Goal: Task Accomplishment & Management: Complete application form

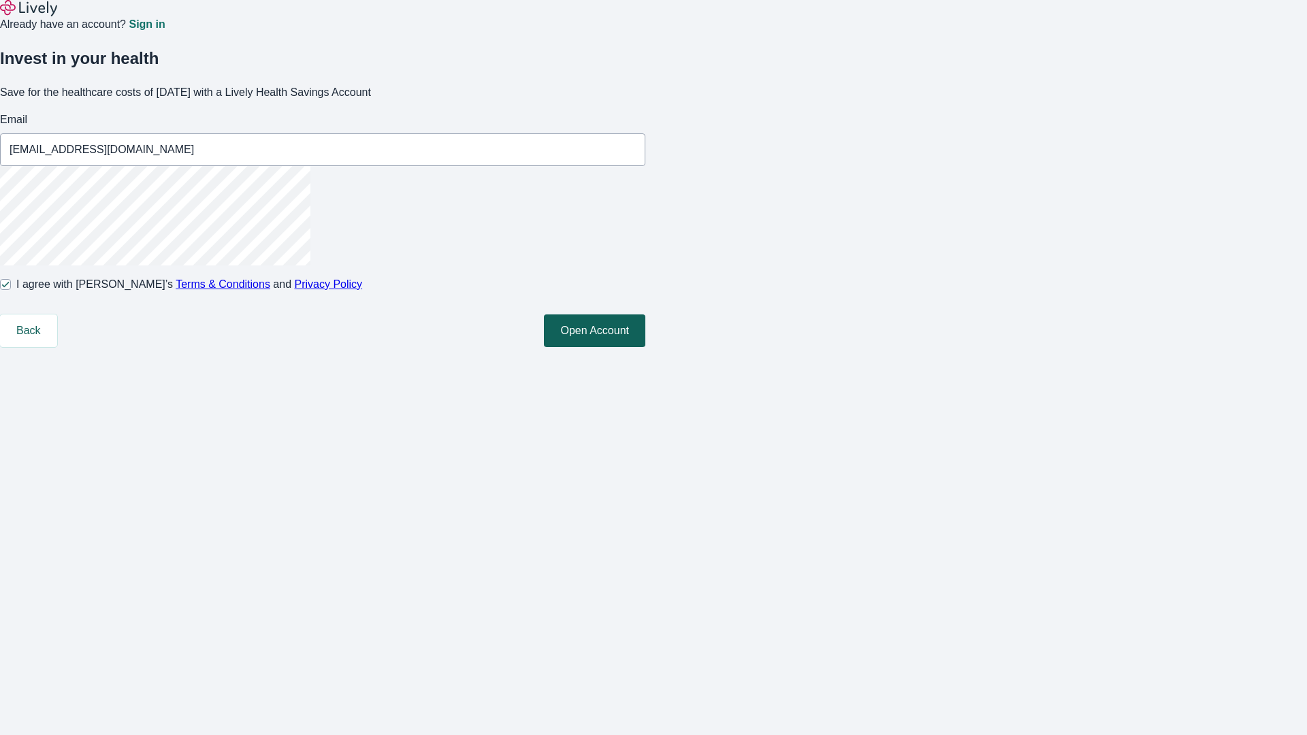
click at [645, 347] on button "Open Account" at bounding box center [594, 330] width 101 height 33
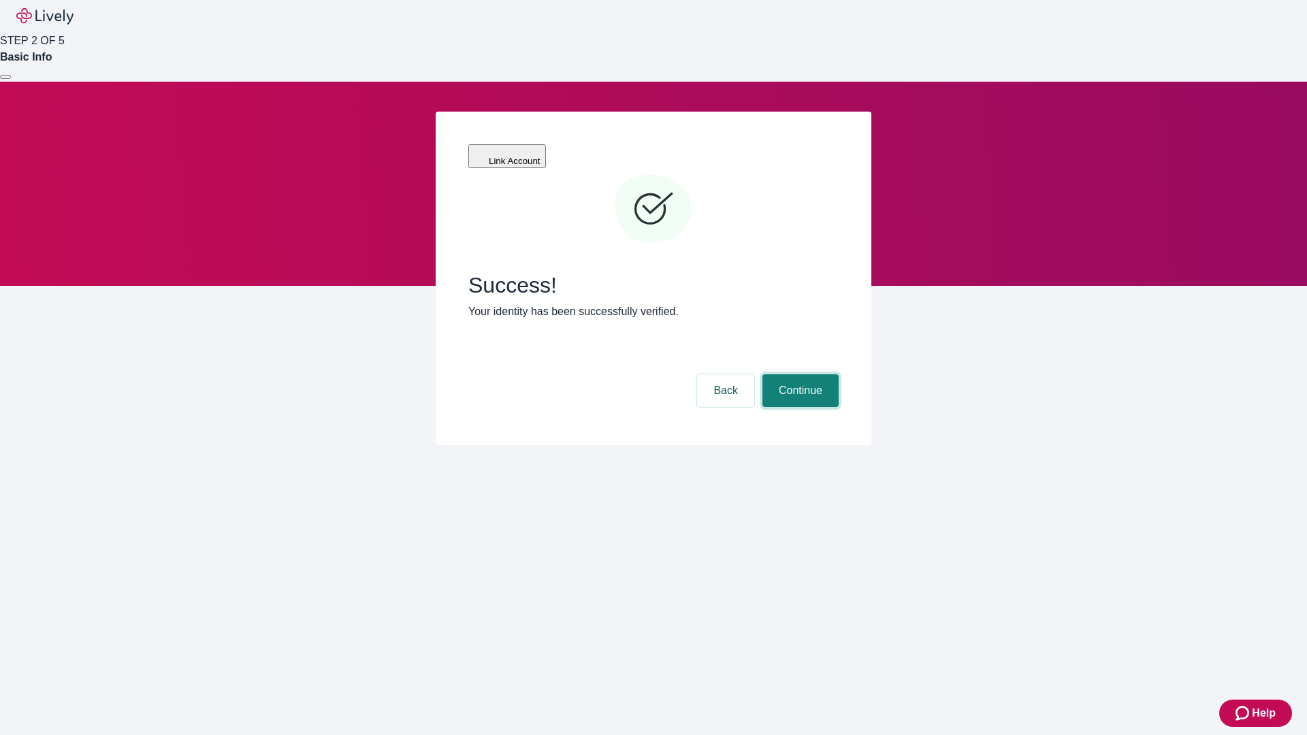
click at [798, 374] on button "Continue" at bounding box center [800, 390] width 76 height 33
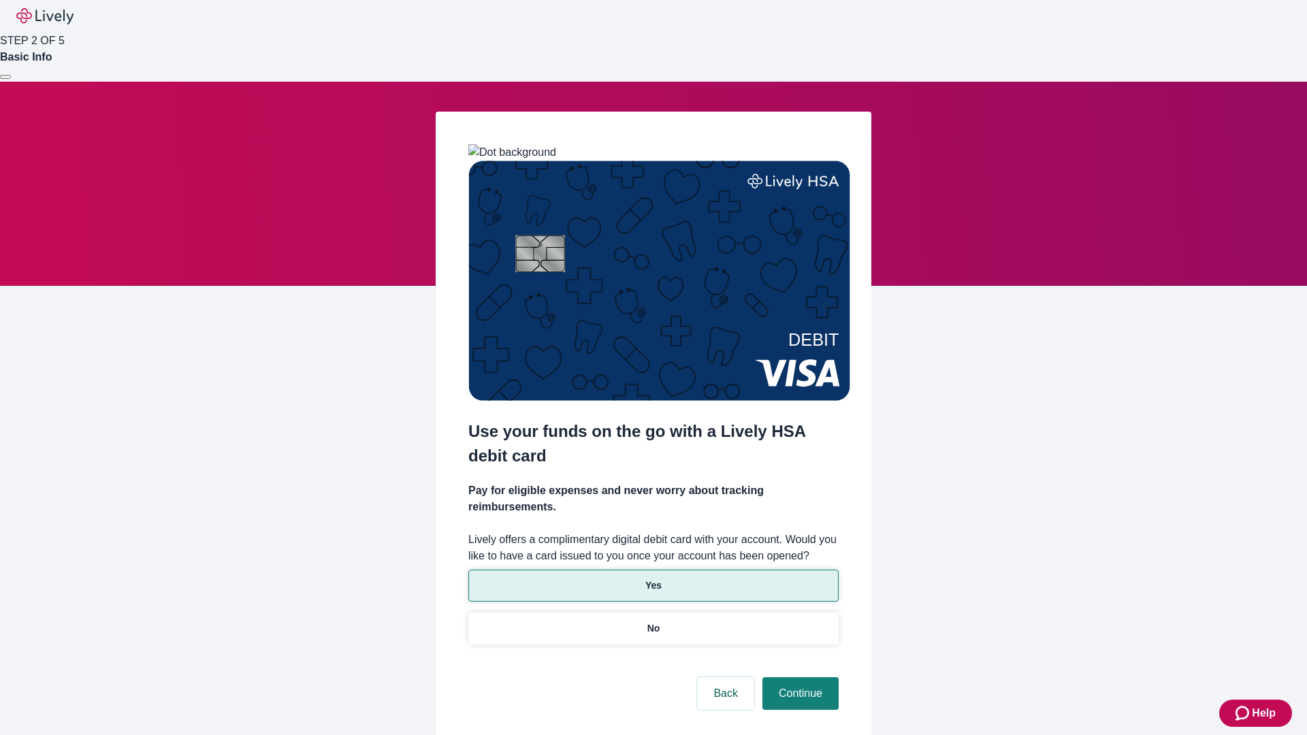
click at [653, 578] on p "Yes" at bounding box center [653, 585] width 16 height 14
click at [798, 677] on button "Continue" at bounding box center [800, 693] width 76 height 33
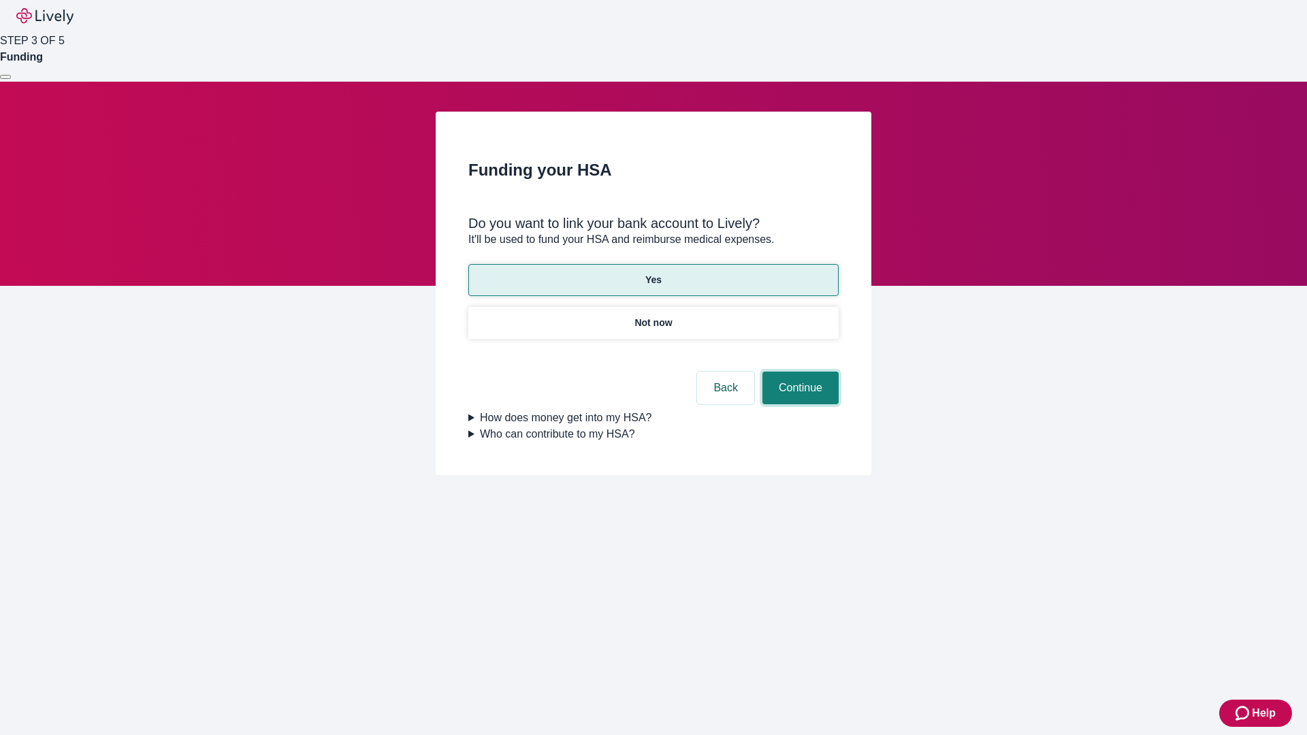
click at [798, 372] on button "Continue" at bounding box center [800, 388] width 76 height 33
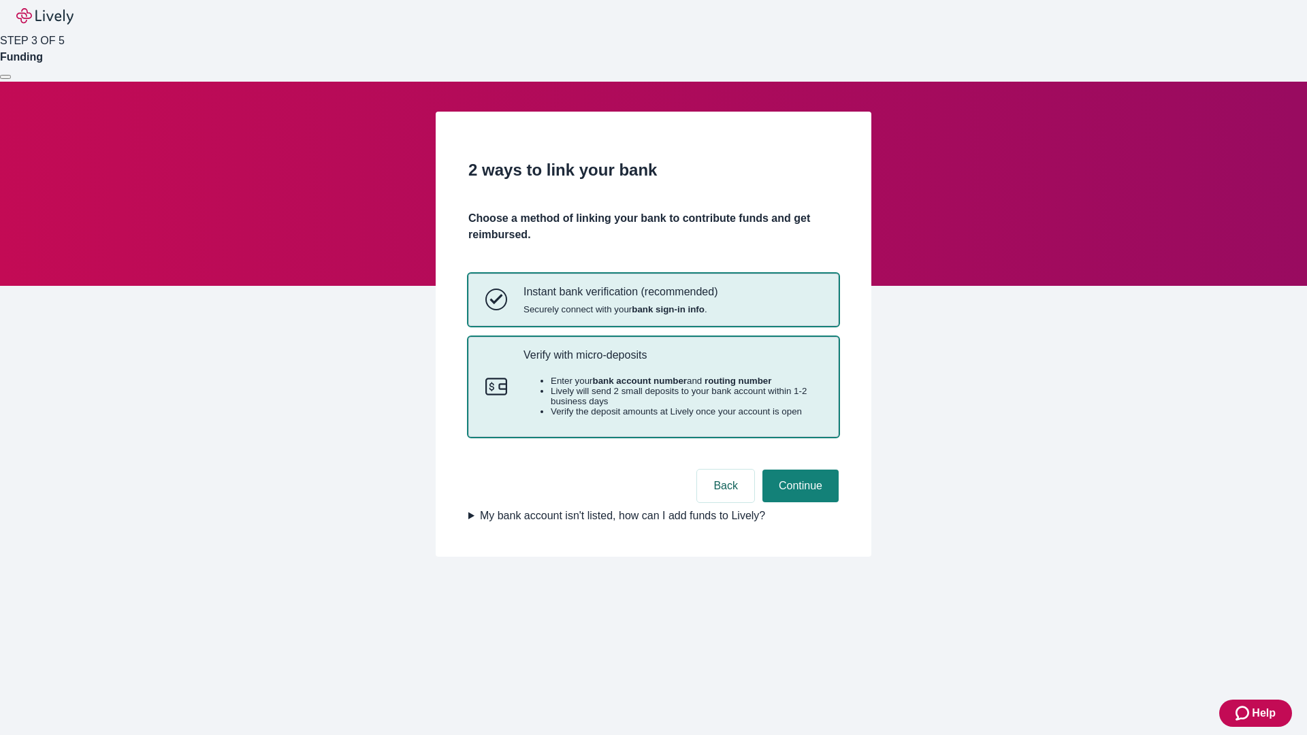
click at [672, 361] on p "Verify with micro-deposits" at bounding box center [672, 354] width 298 height 13
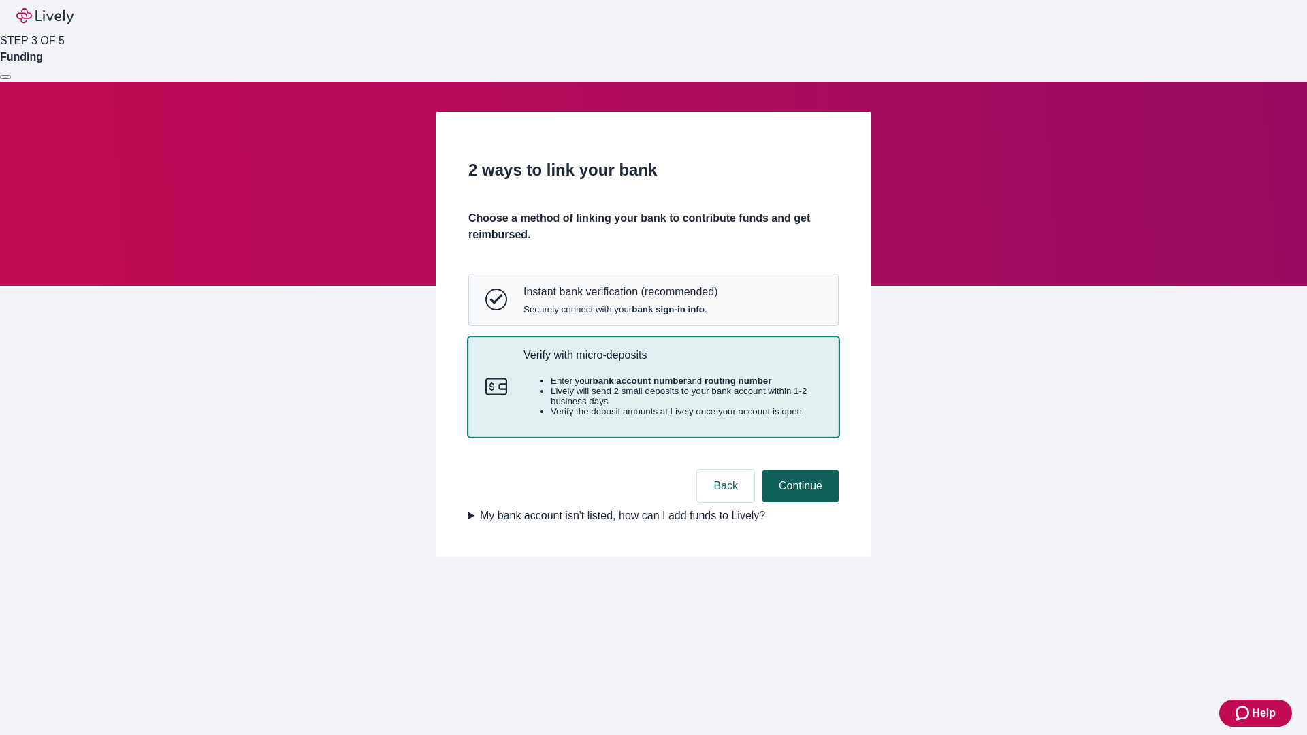
click at [798, 502] on button "Continue" at bounding box center [800, 486] width 76 height 33
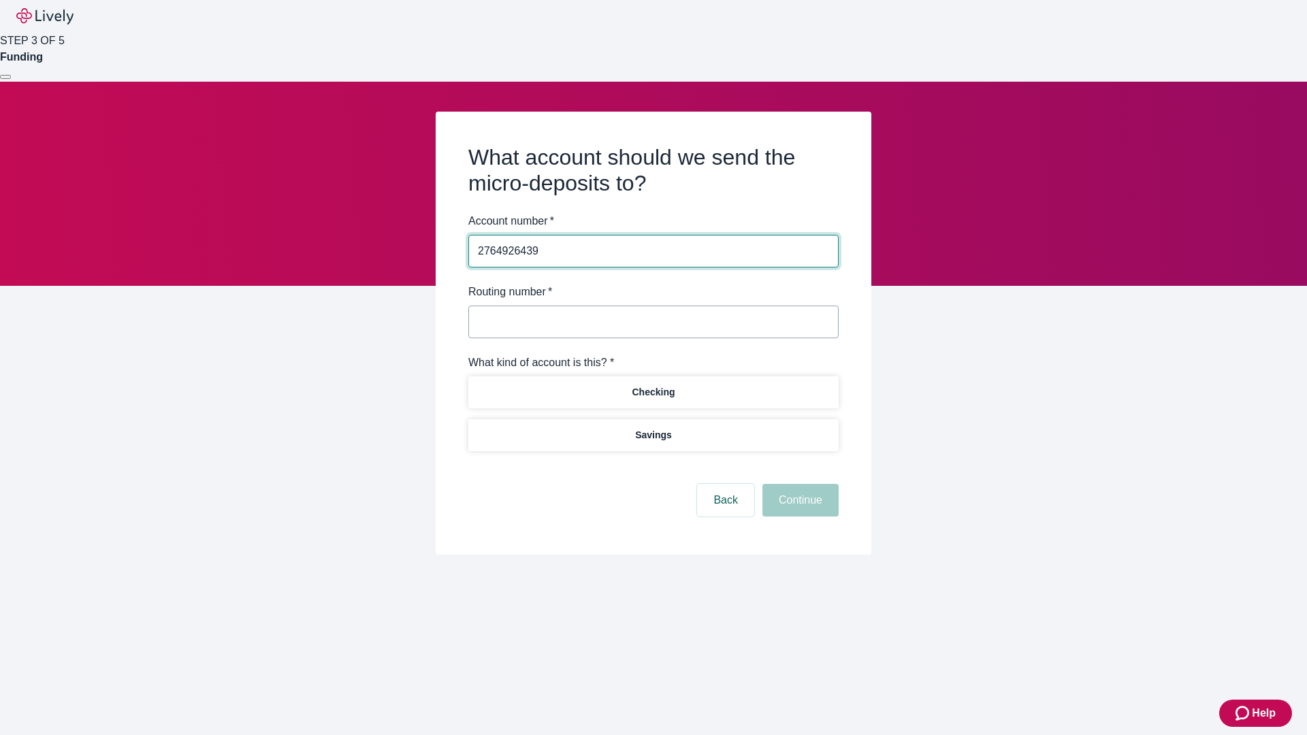
type input "2764926439"
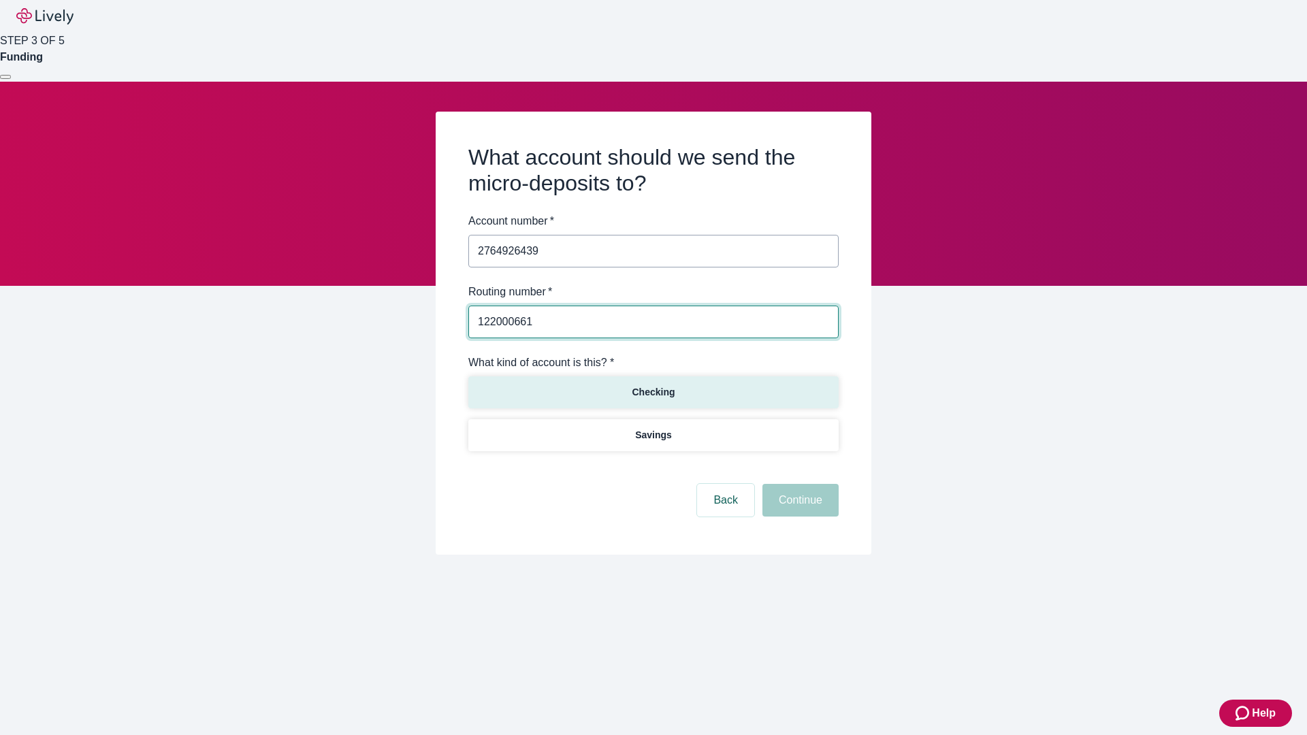
type input "122000661"
click at [653, 391] on p "Checking" at bounding box center [653, 392] width 43 height 14
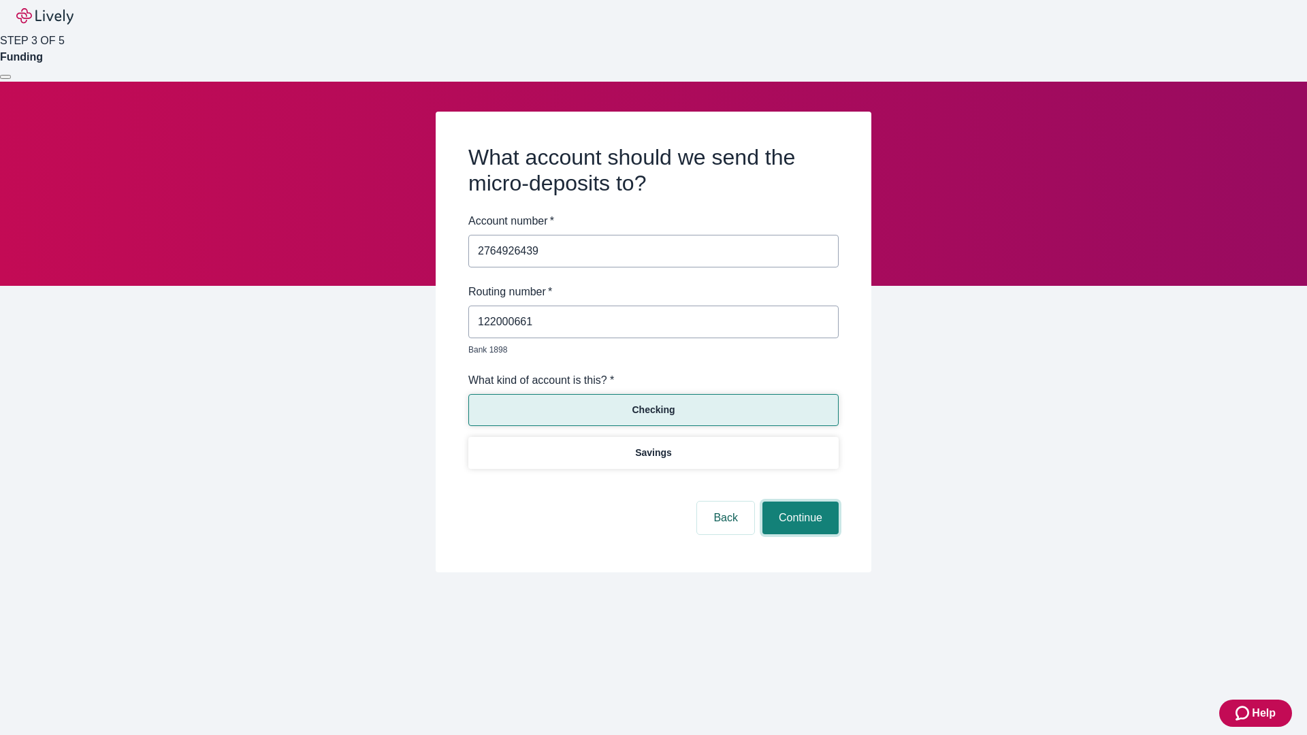
click at [798, 502] on button "Continue" at bounding box center [800, 518] width 76 height 33
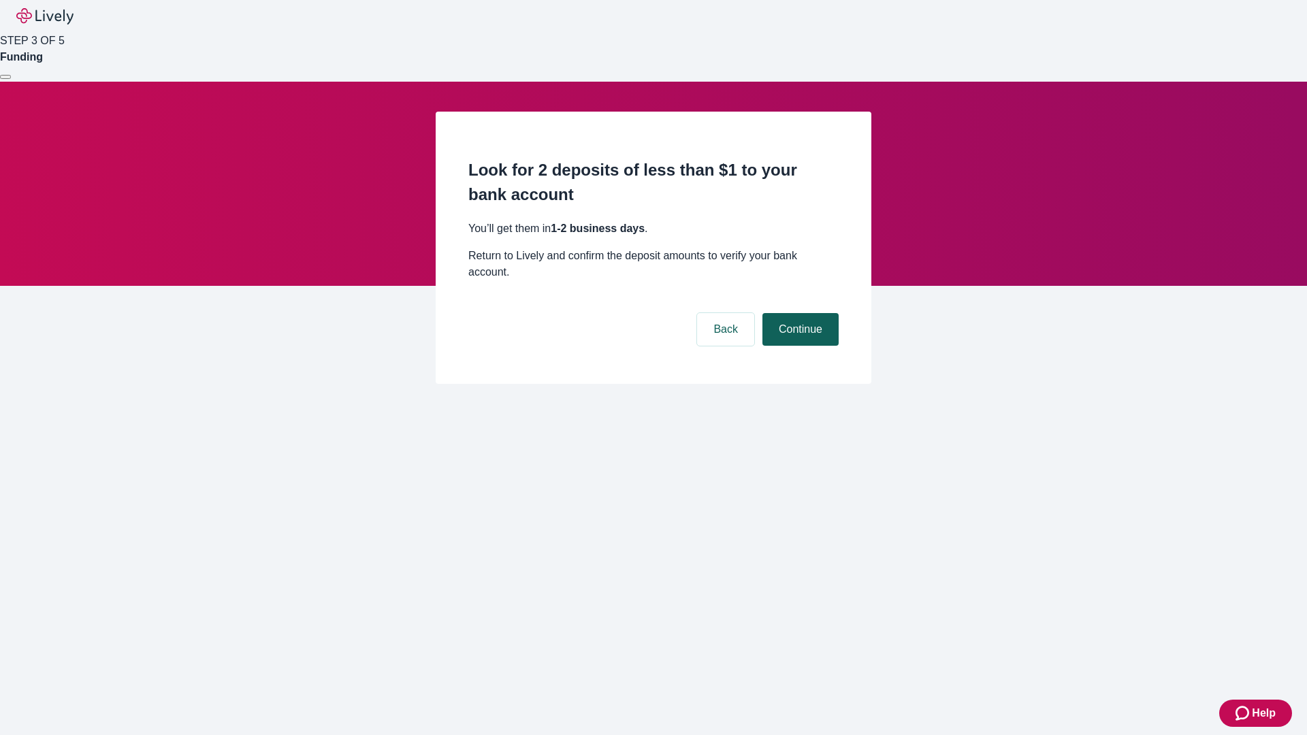
click at [798, 313] on button "Continue" at bounding box center [800, 329] width 76 height 33
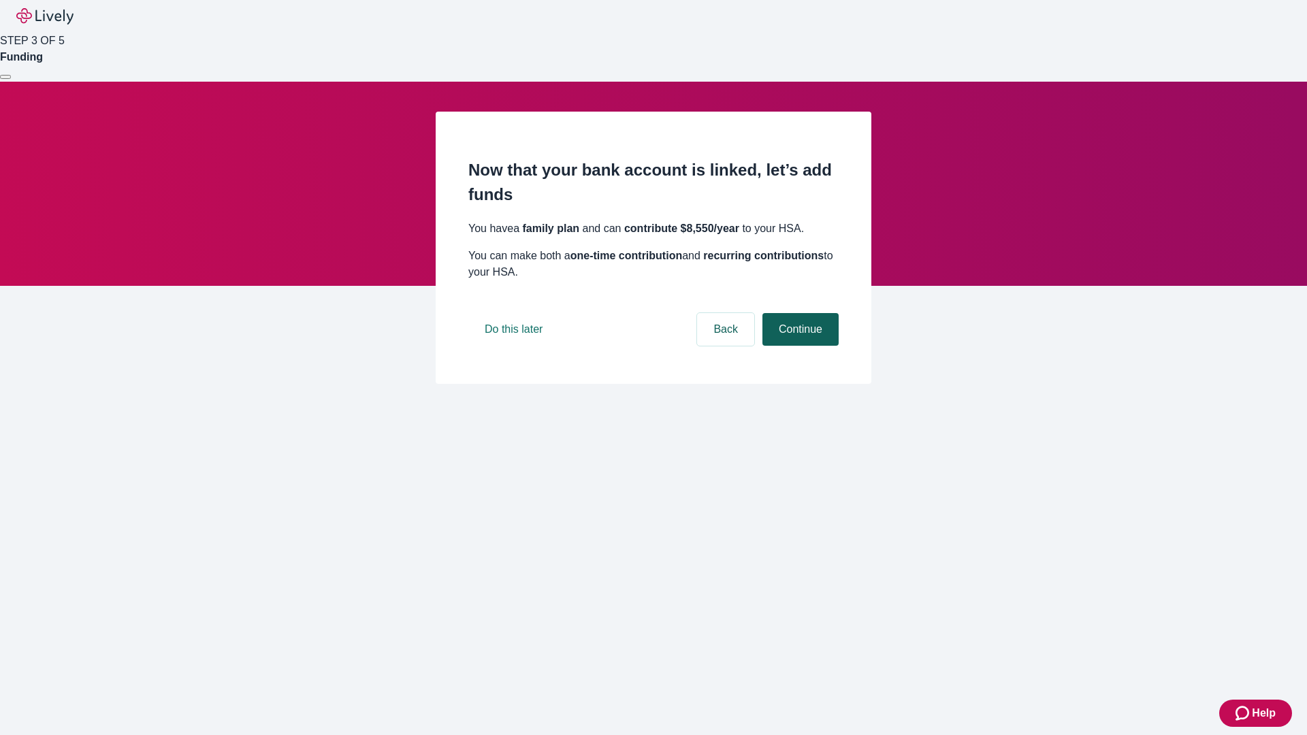
click at [798, 346] on button "Continue" at bounding box center [800, 329] width 76 height 33
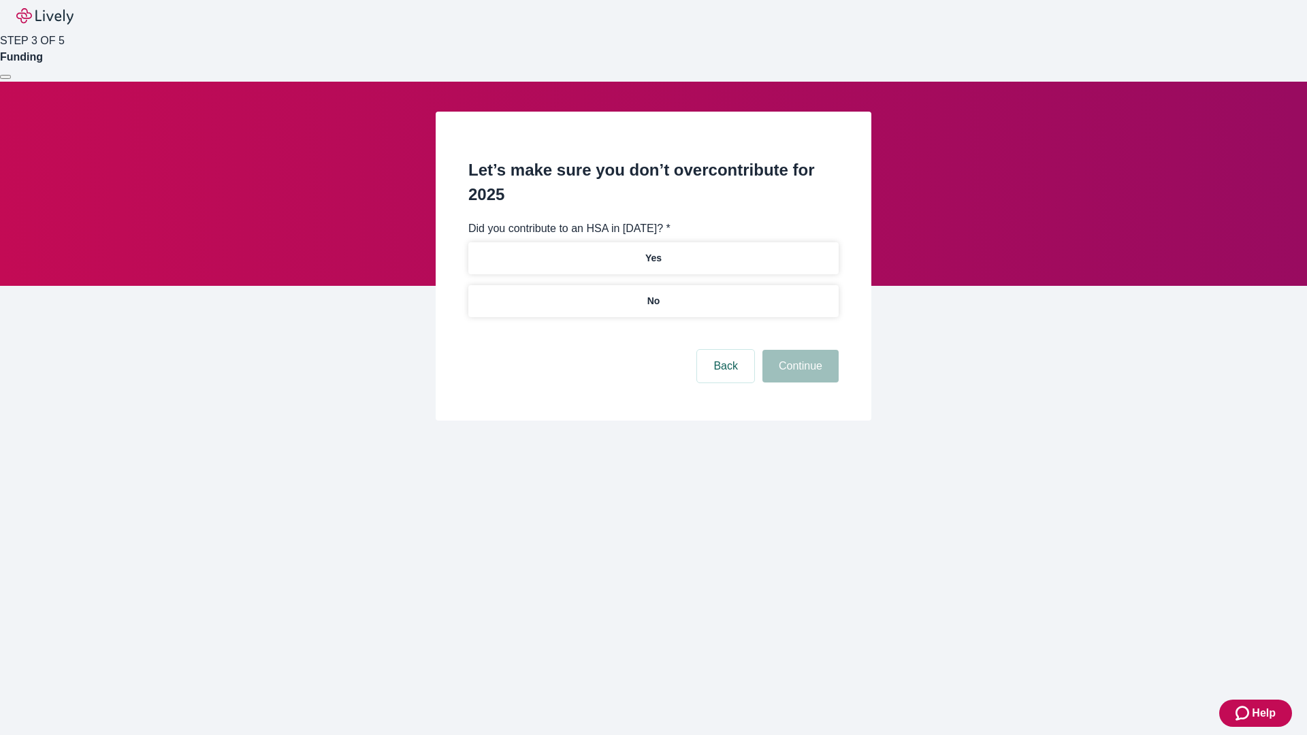
click at [653, 294] on p "No" at bounding box center [653, 301] width 13 height 14
click at [798, 350] on button "Continue" at bounding box center [800, 366] width 76 height 33
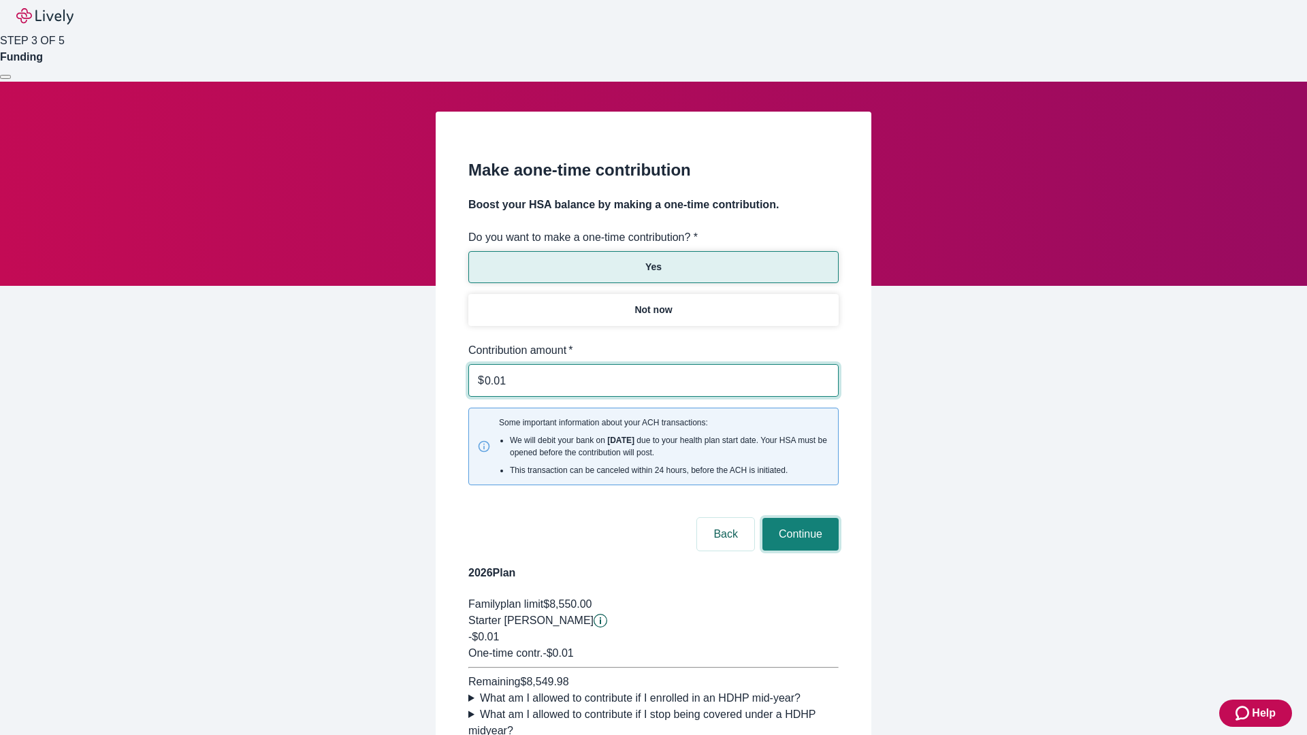
click at [798, 518] on button "Continue" at bounding box center [800, 534] width 76 height 33
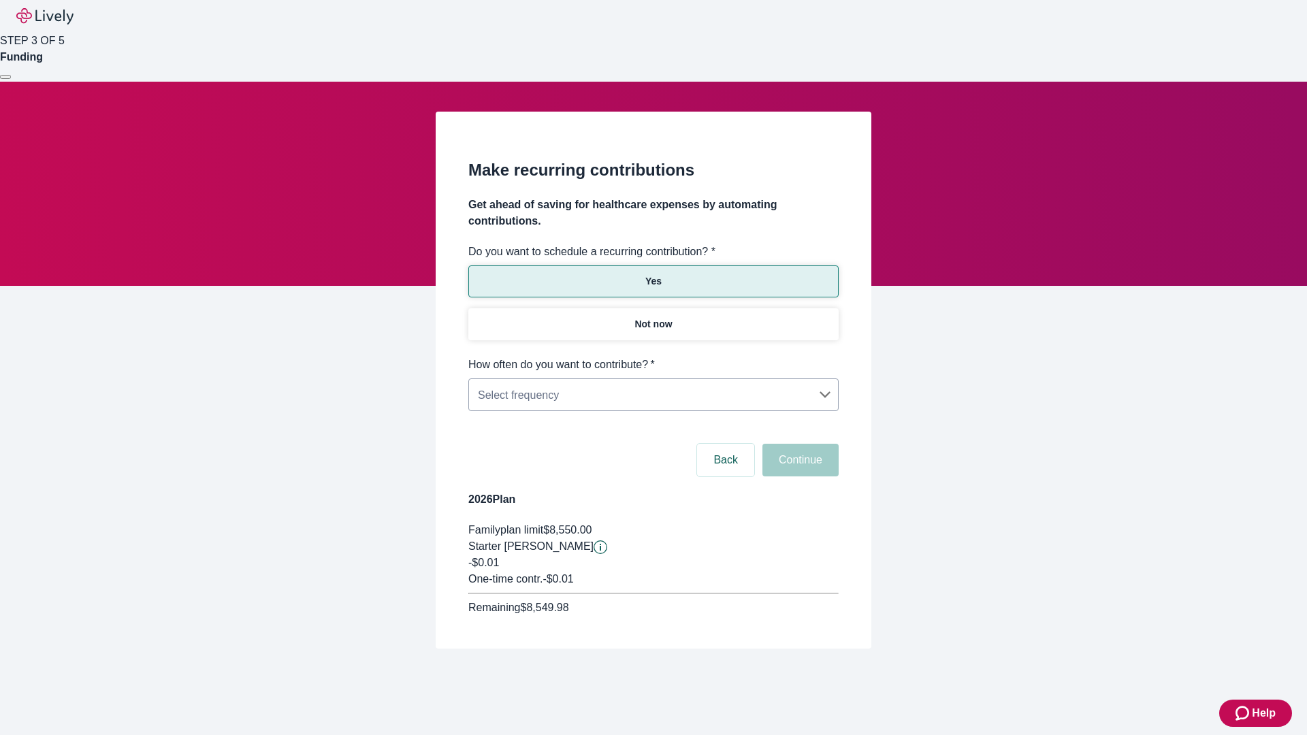
click at [653, 357] on body "Help STEP 3 OF 5 Funding Make recurring contributions Get ahead of saving for h…" at bounding box center [653, 357] width 1307 height 714
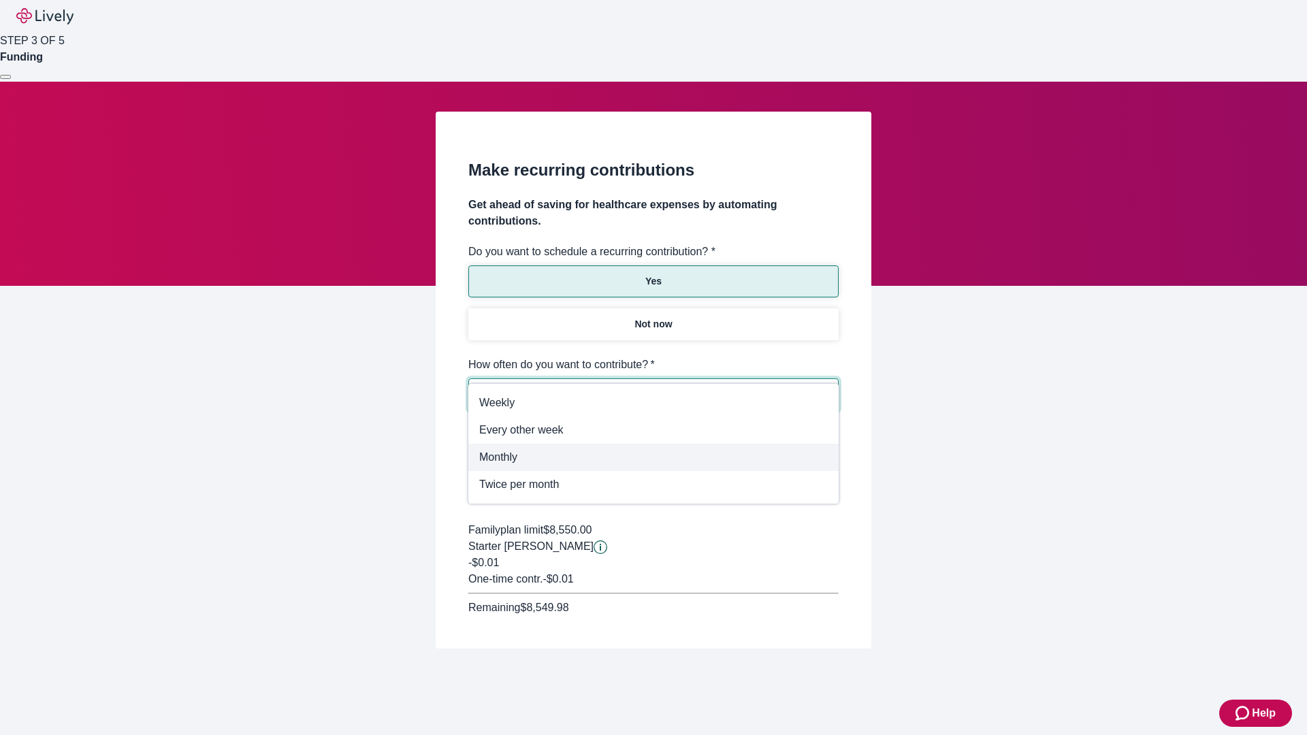
click at [653, 457] on span "Monthly" at bounding box center [653, 457] width 348 height 16
type input "Monthly"
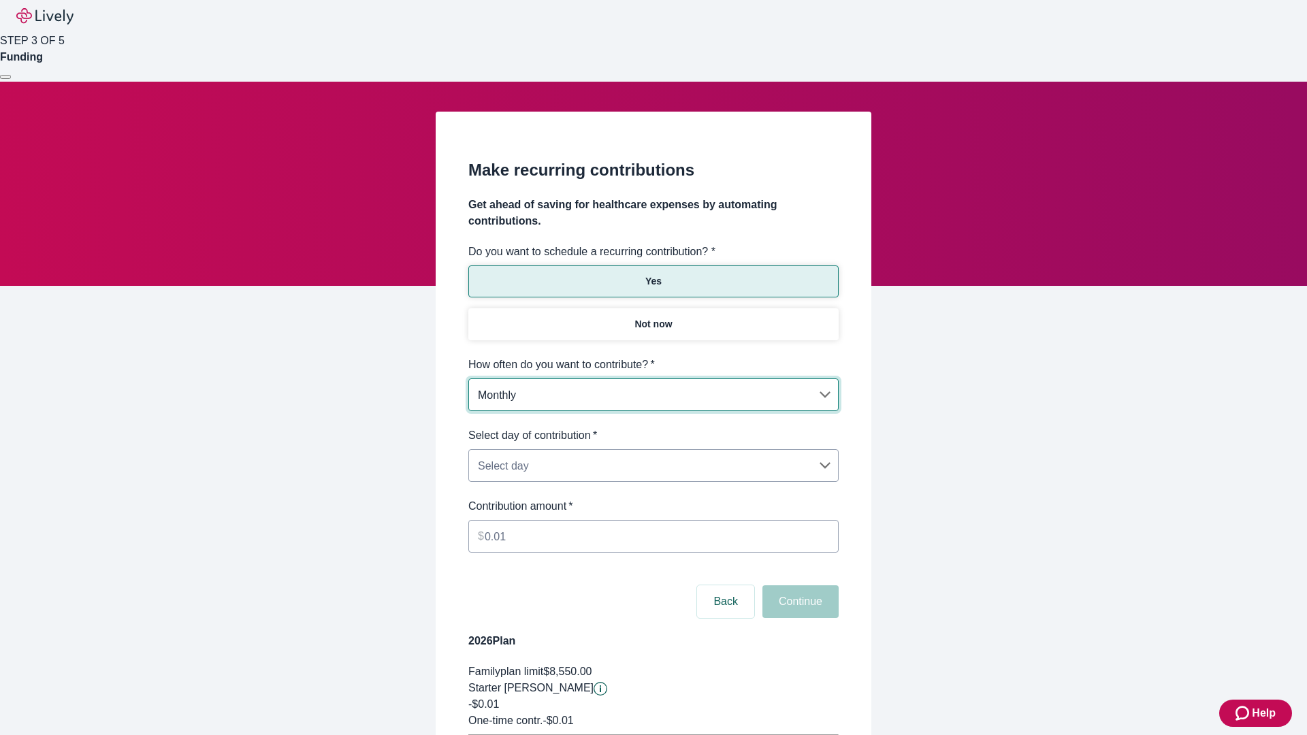
click at [653, 427] on body "Help STEP 3 OF 5 Funding Make recurring contributions Get ahead of saving for h…" at bounding box center [653, 427] width 1307 height 855
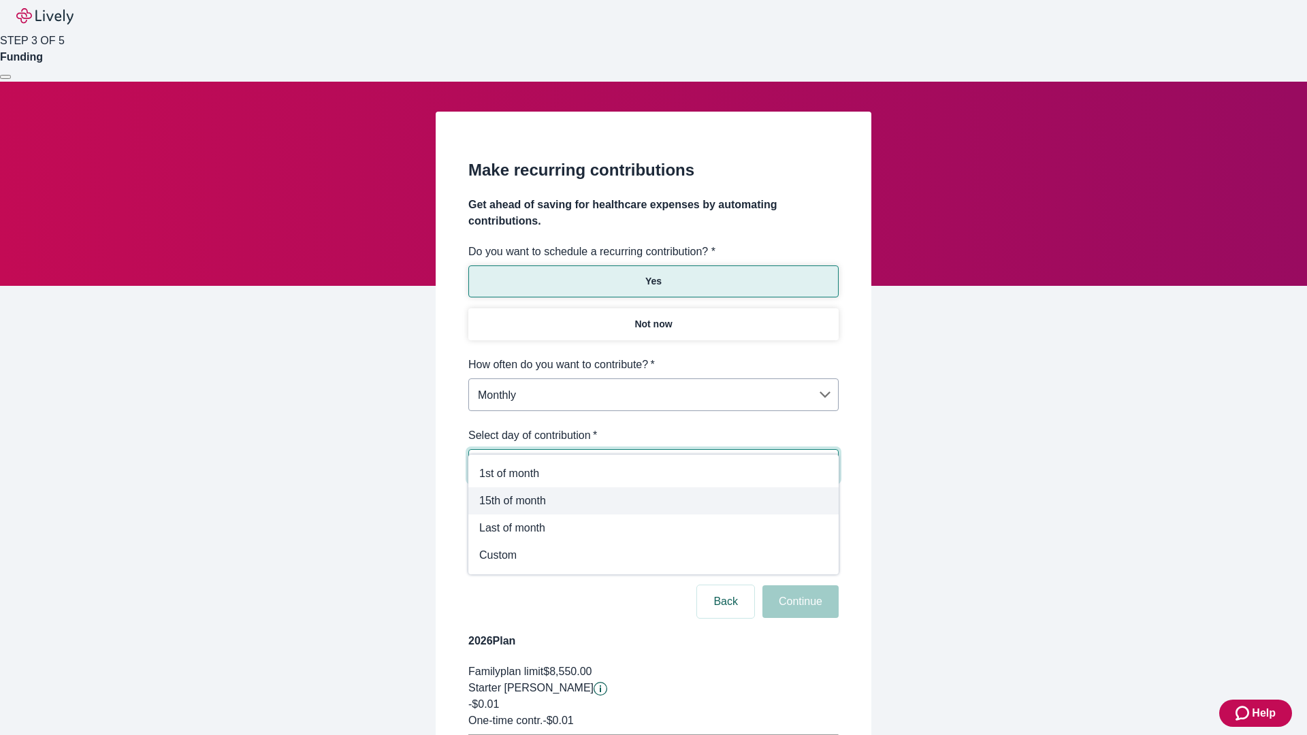
click at [653, 501] on span "15th of month" at bounding box center [653, 501] width 348 height 16
type input "Monthly15th"
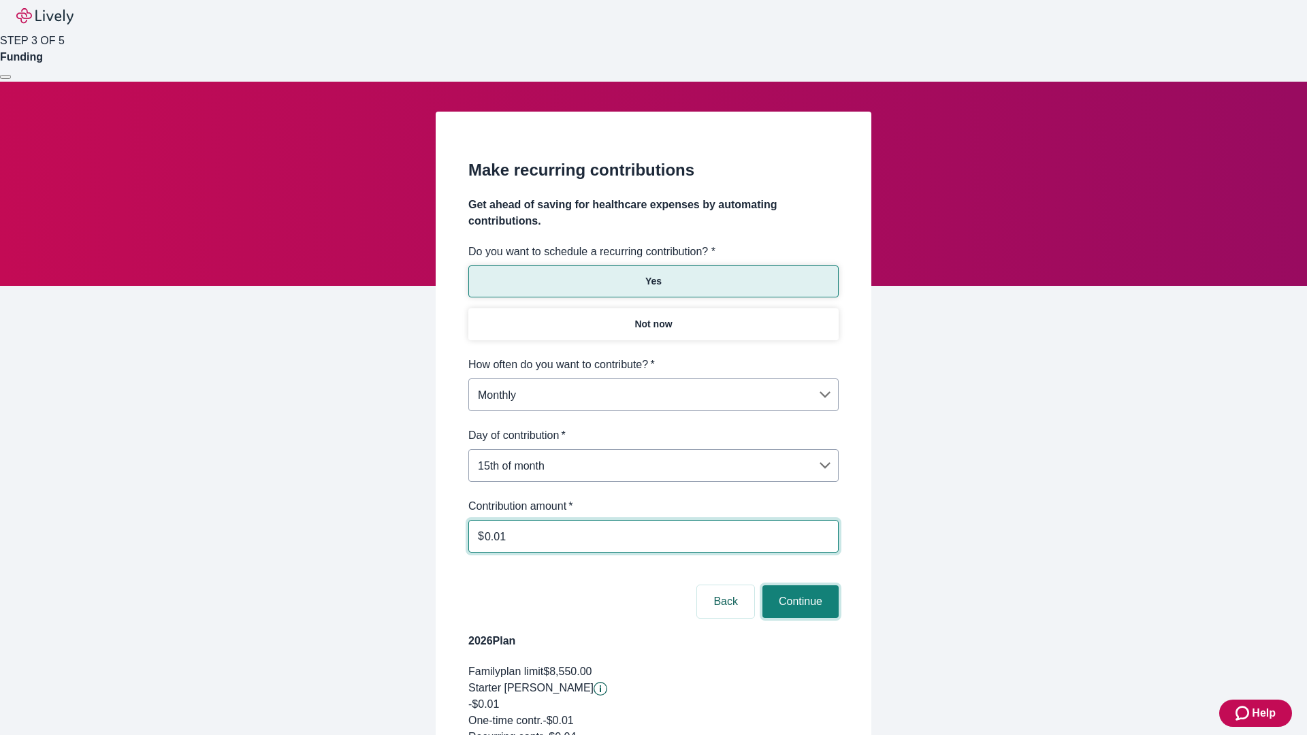
click at [798, 585] on button "Continue" at bounding box center [800, 601] width 76 height 33
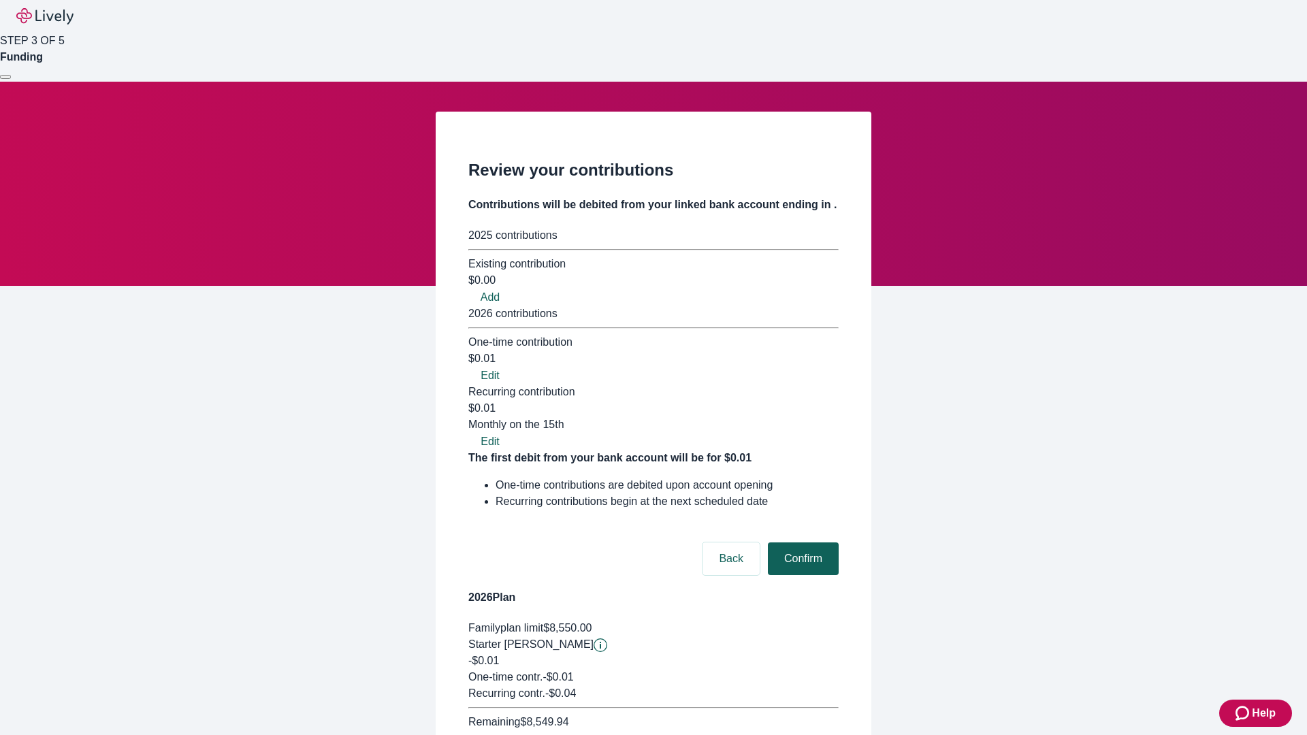
click at [801, 542] on button "Confirm" at bounding box center [803, 558] width 71 height 33
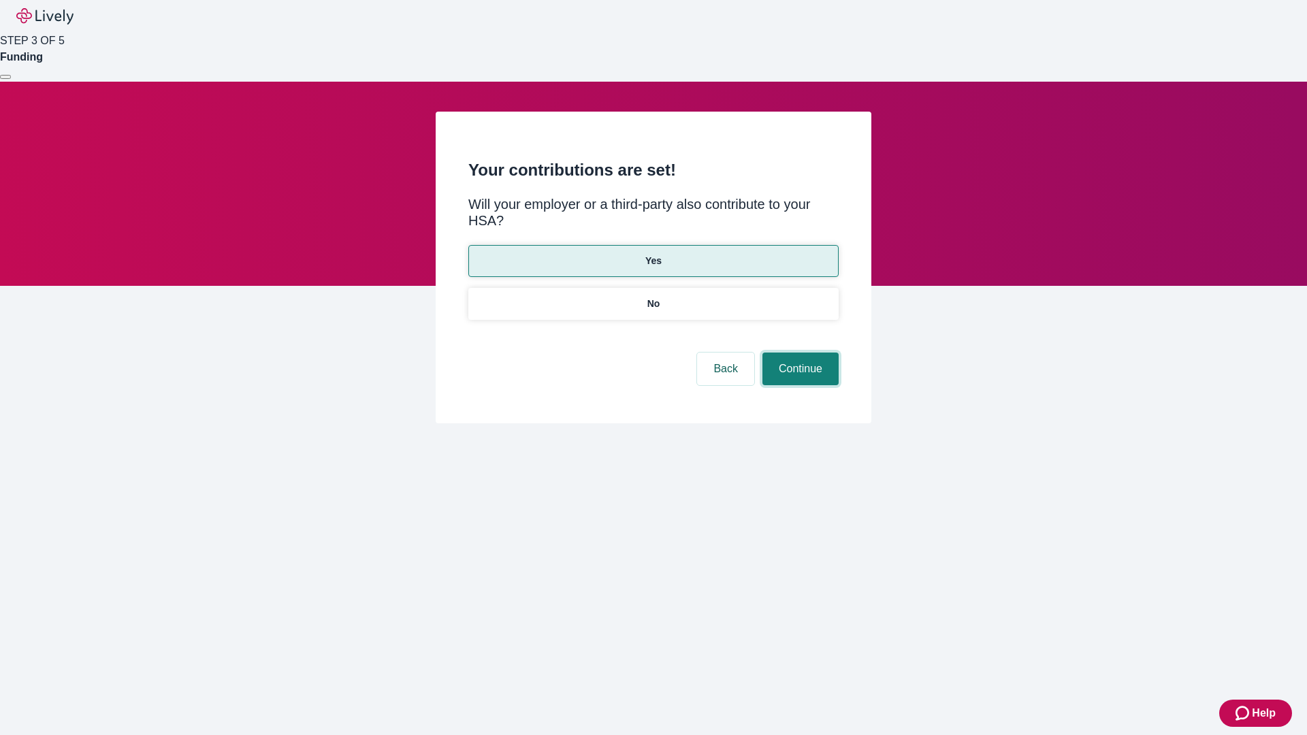
click at [798, 353] on button "Continue" at bounding box center [800, 369] width 76 height 33
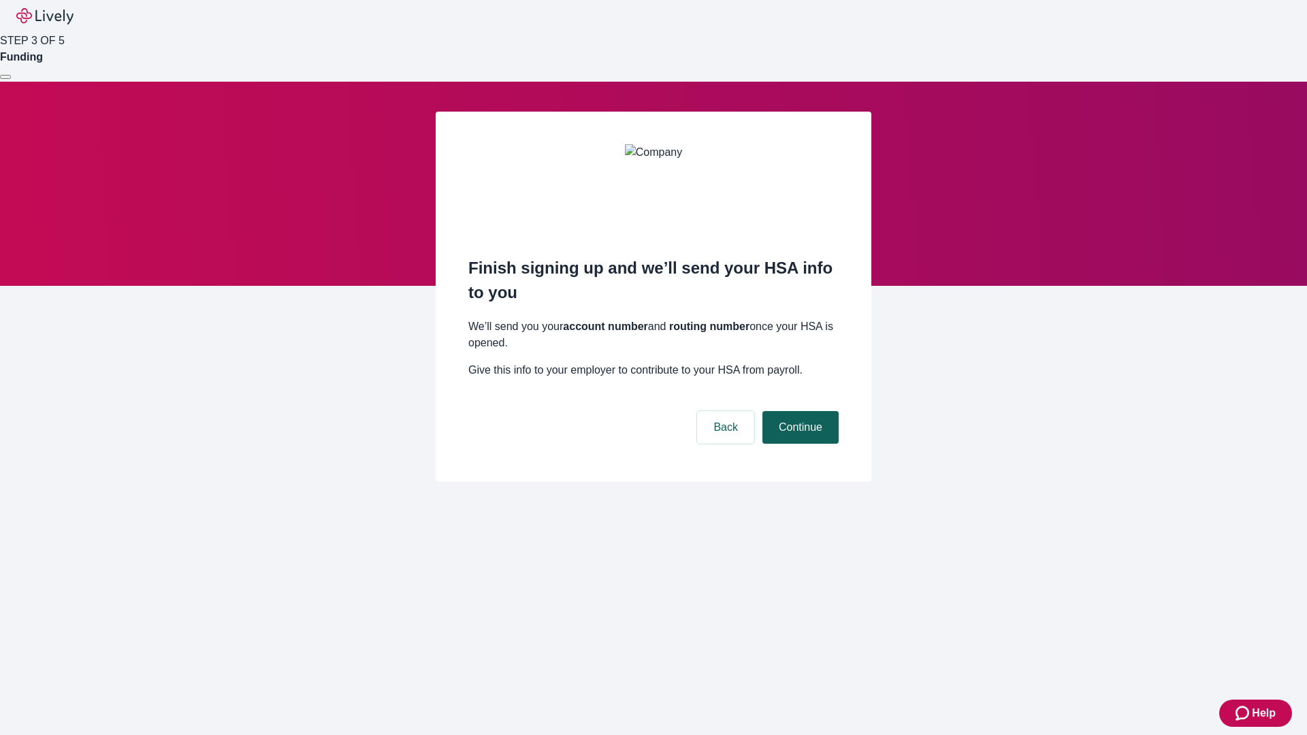
click at [798, 411] on button "Continue" at bounding box center [800, 427] width 76 height 33
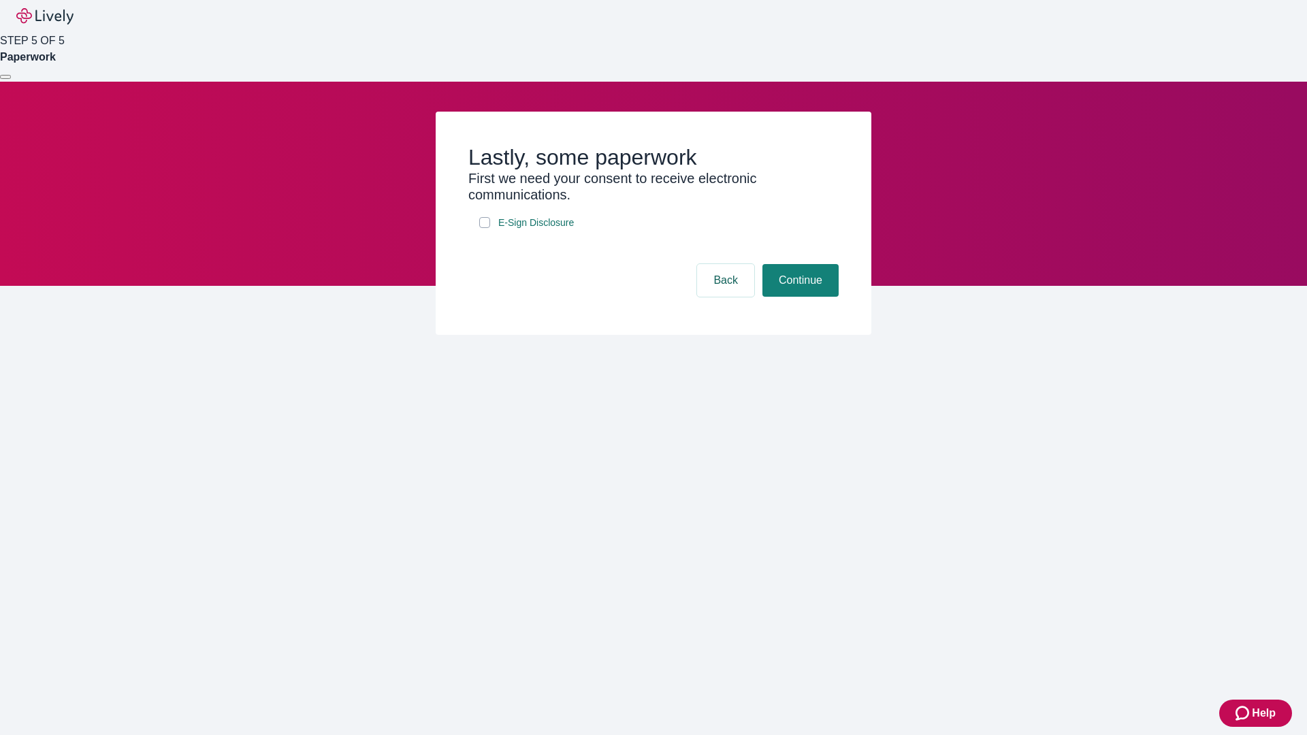
click at [485, 228] on input "E-Sign Disclosure" at bounding box center [484, 222] width 11 height 11
checkbox input "true"
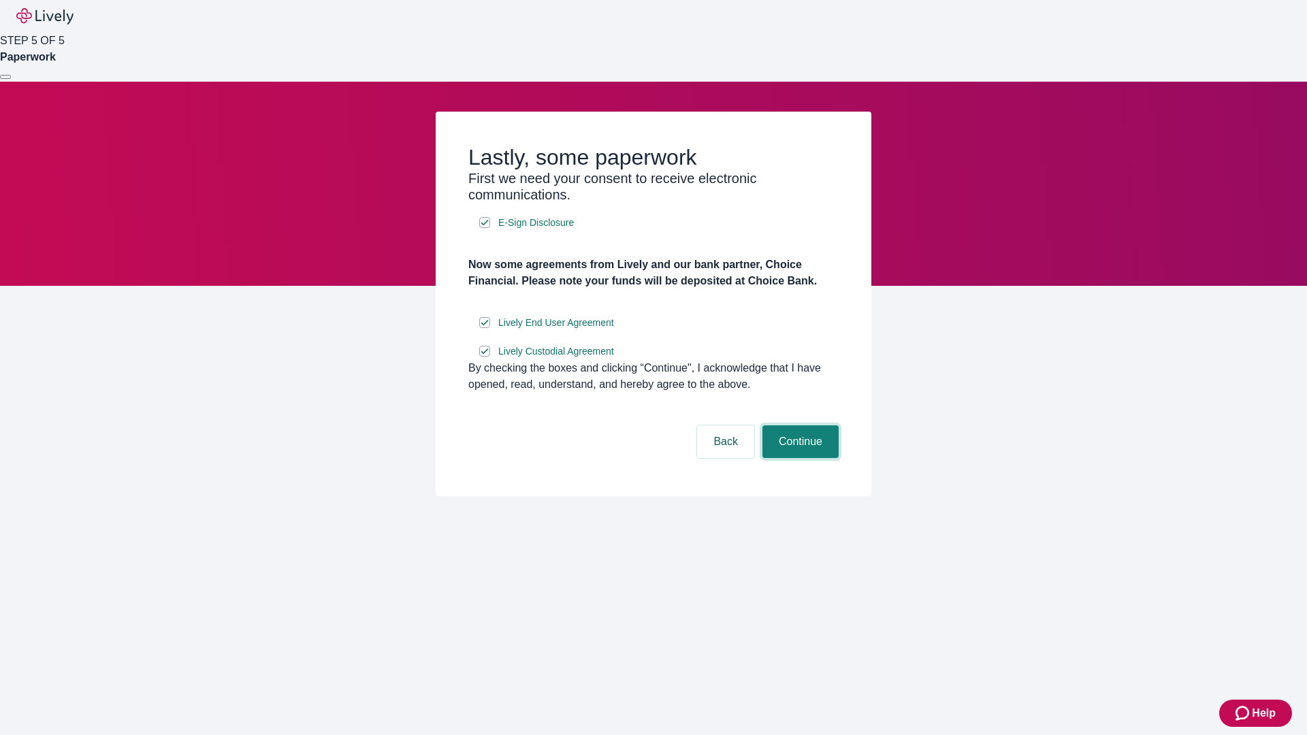
click at [798, 458] on button "Continue" at bounding box center [800, 441] width 76 height 33
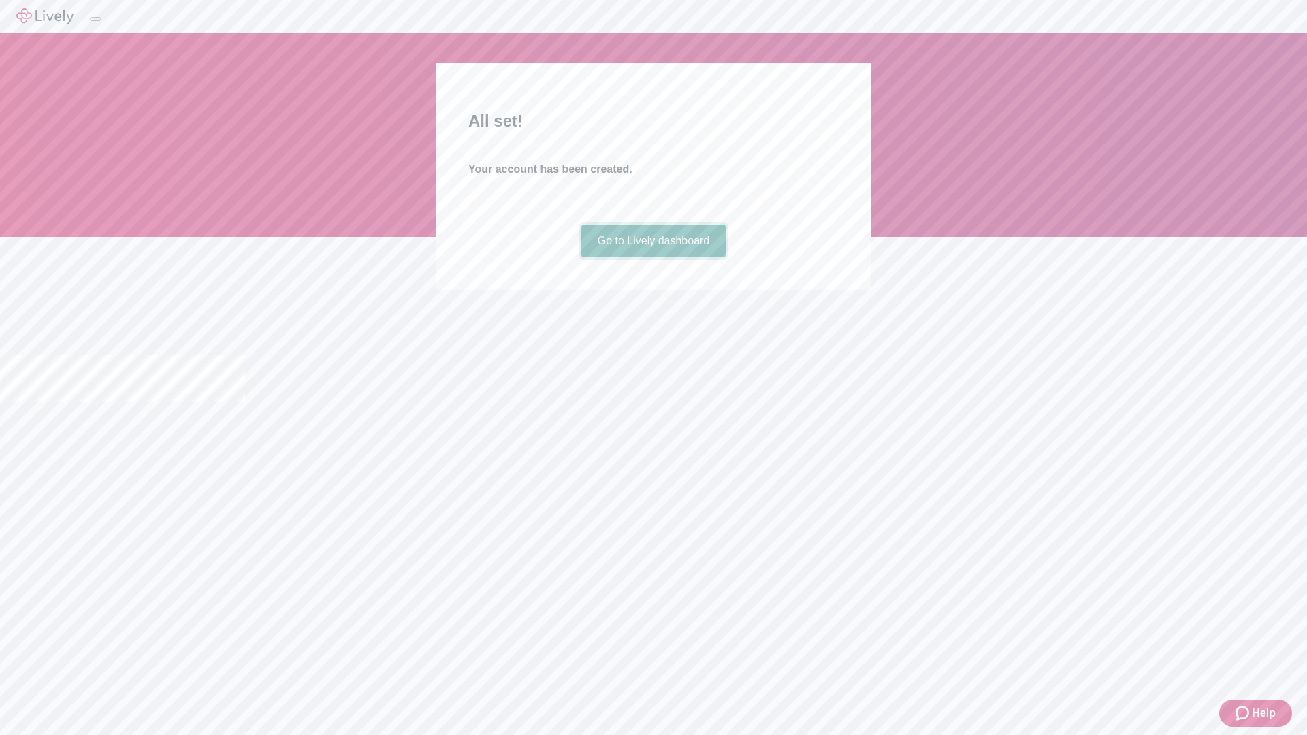
click at [653, 257] on link "Go to Lively dashboard" at bounding box center [653, 241] width 145 height 33
